Goal: Task Accomplishment & Management: Use online tool/utility

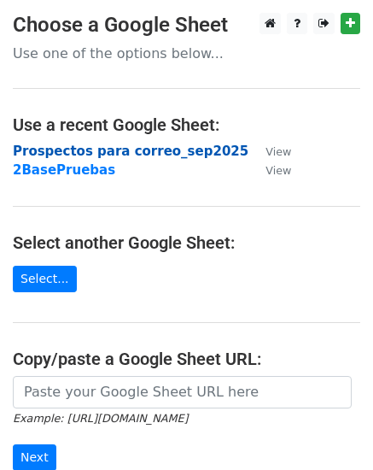
click at [74, 145] on strong "Prospectos para correo_sep2025" at bounding box center [131, 151] width 236 height 15
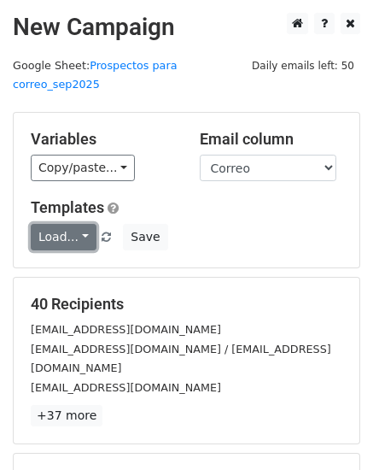
click at [79, 224] on link "Load..." at bounding box center [64, 237] width 66 height 26
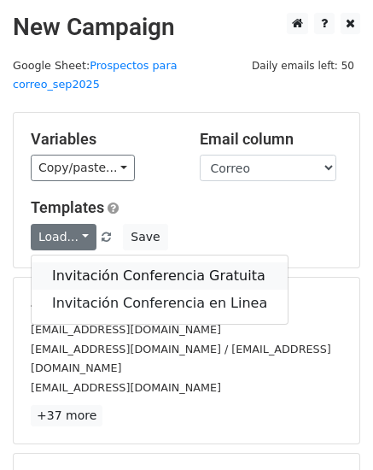
click at [81, 262] on link "Invitación Conferencia Gratuita" at bounding box center [160, 275] width 256 height 27
